Goal: Task Accomplishment & Management: Use online tool/utility

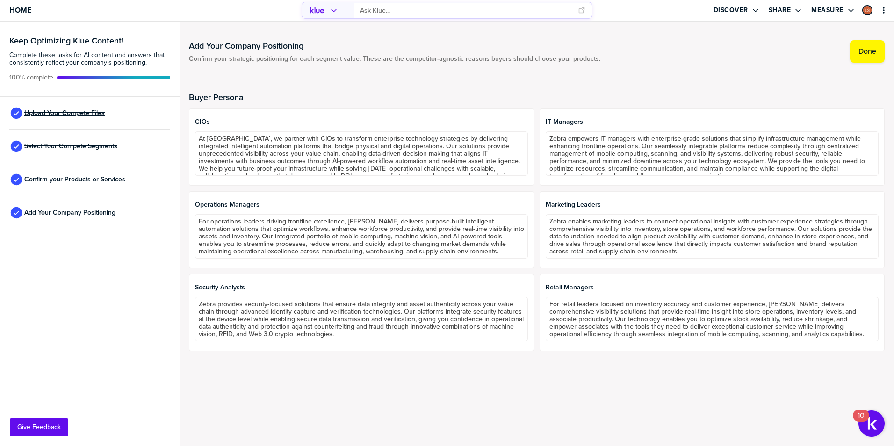
click at [98, 113] on span "Upload Your Compete Files" at bounding box center [64, 112] width 80 height 7
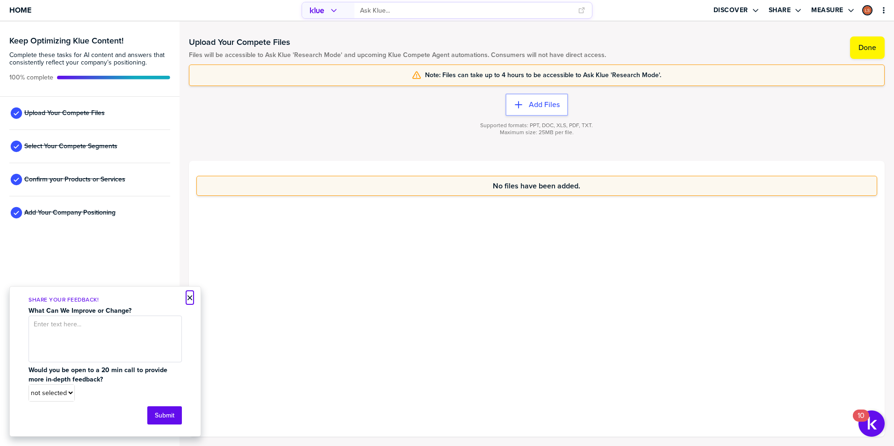
click at [188, 298] on button "×" at bounding box center [190, 297] width 7 height 11
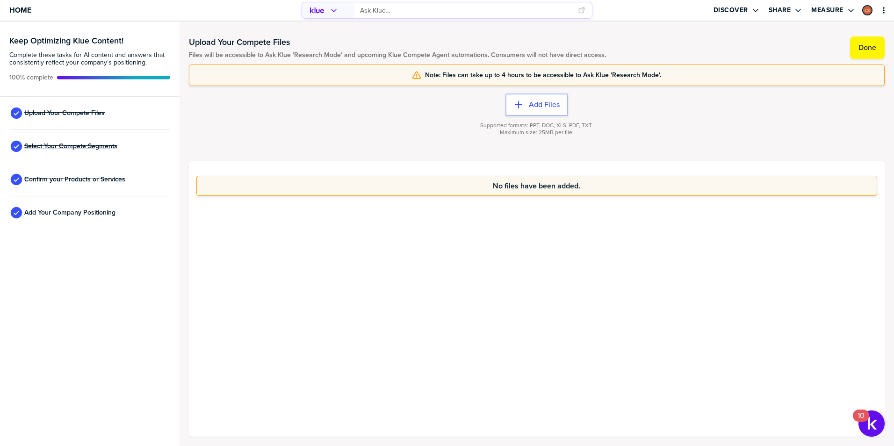
click at [88, 146] on span "Select Your Compete Segments" at bounding box center [70, 146] width 93 height 7
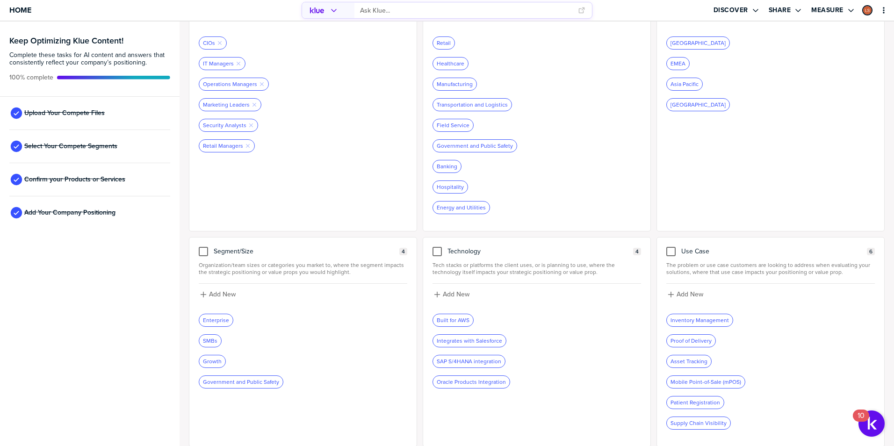
scroll to position [114, 0]
click at [94, 181] on span "Confirm your Products or Services" at bounding box center [74, 179] width 101 height 7
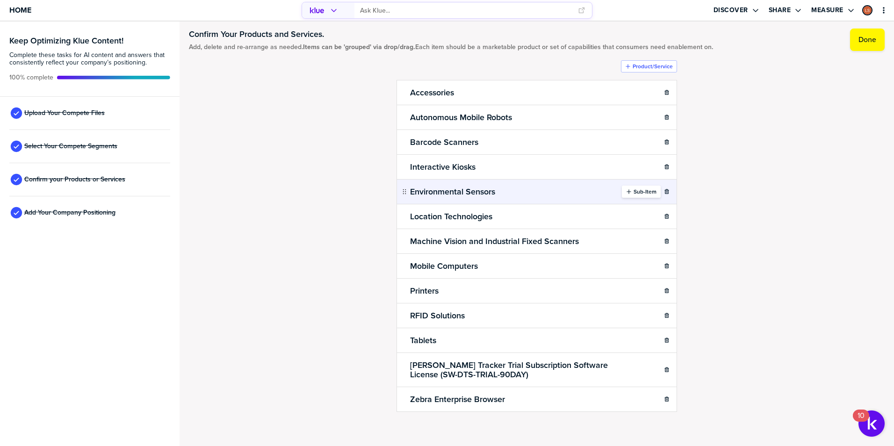
scroll to position [15, 0]
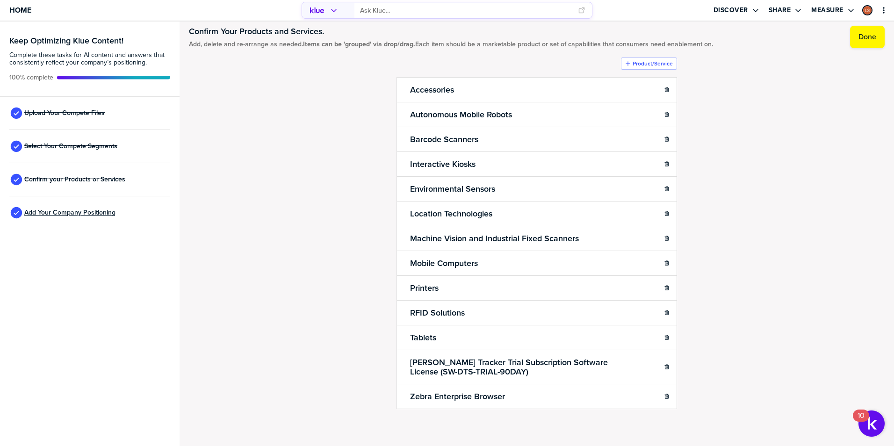
click at [57, 215] on span "Add Your Company Positioning" at bounding box center [69, 212] width 91 height 7
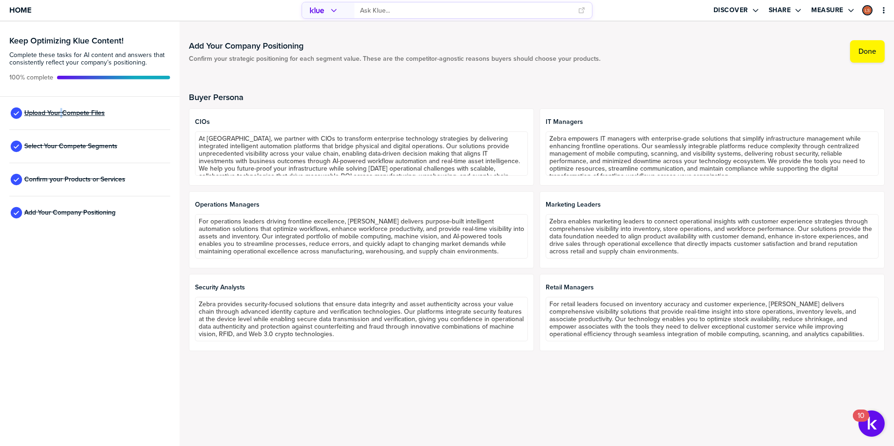
click at [61, 117] on span "Upload Your Compete Files" at bounding box center [64, 112] width 80 height 7
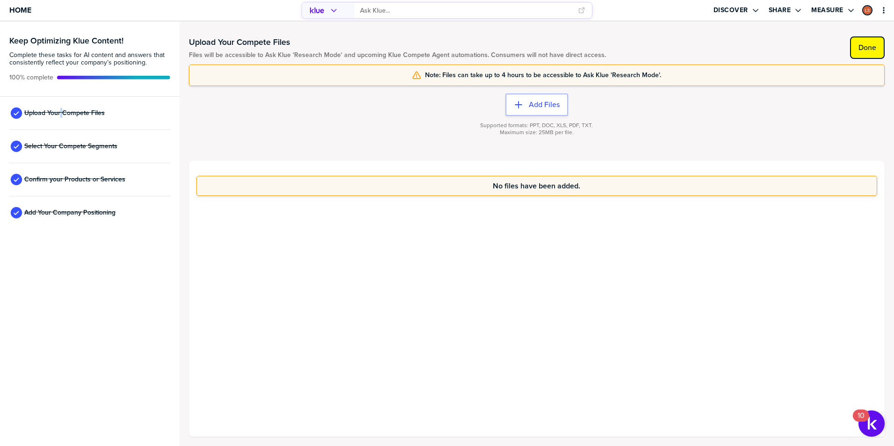
click at [883, 46] on button "Done" at bounding box center [867, 47] width 35 height 22
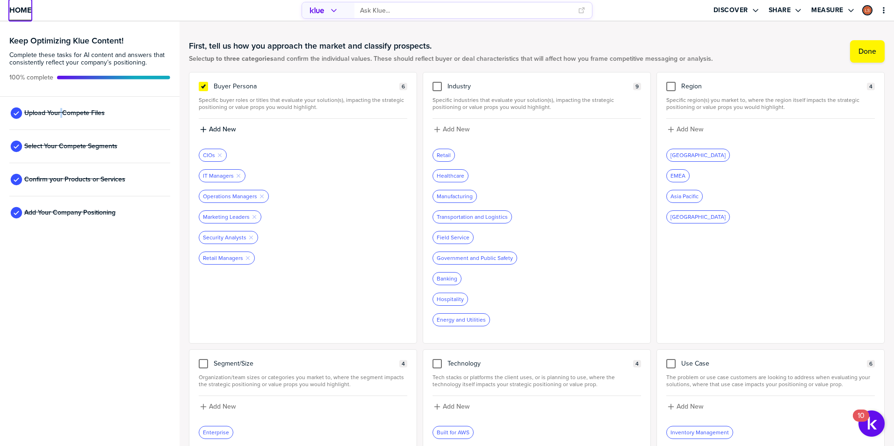
click at [12, 10] on span "Home" at bounding box center [20, 10] width 22 height 8
